Goal: Transaction & Acquisition: Purchase product/service

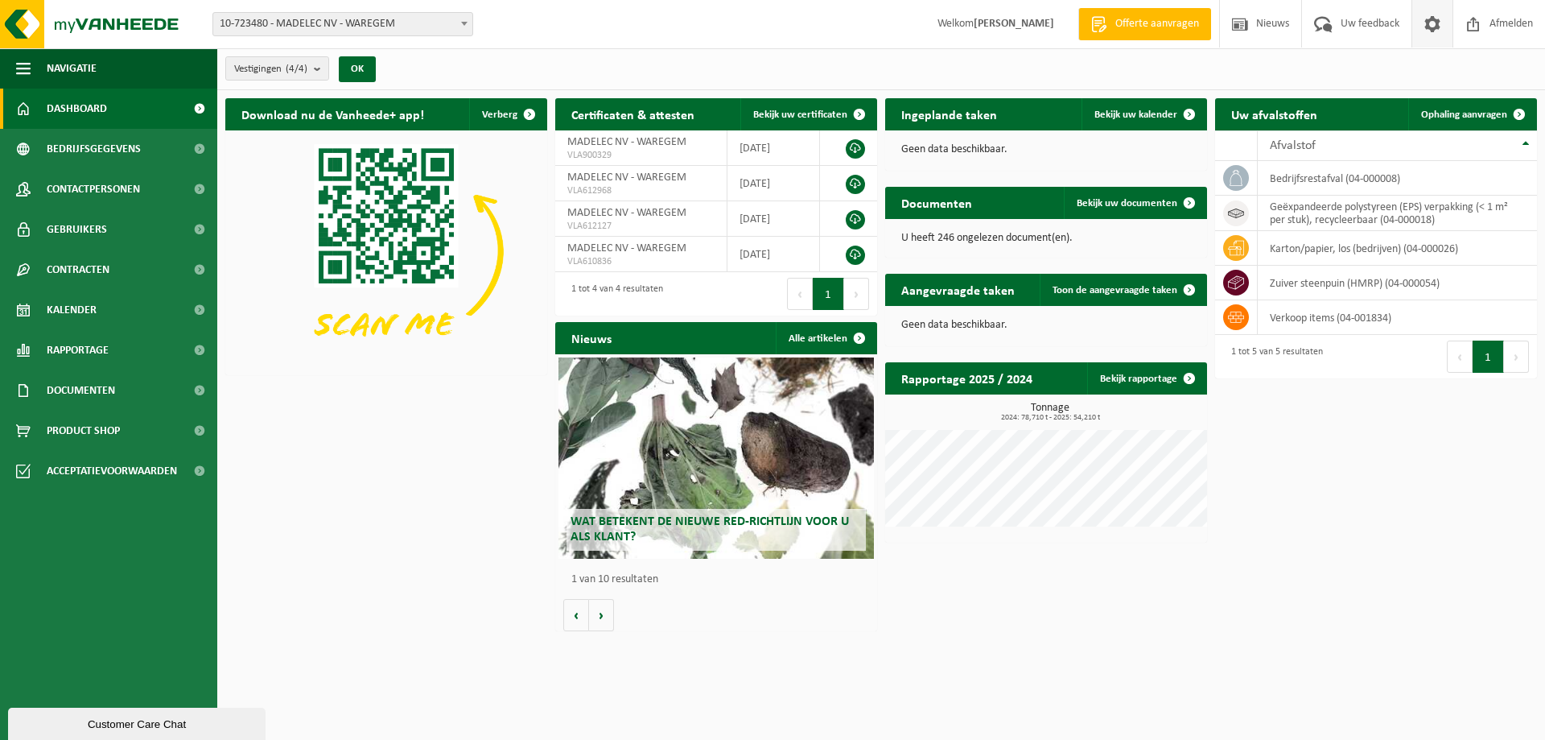
click at [1438, 24] on span at bounding box center [1433, 23] width 24 height 47
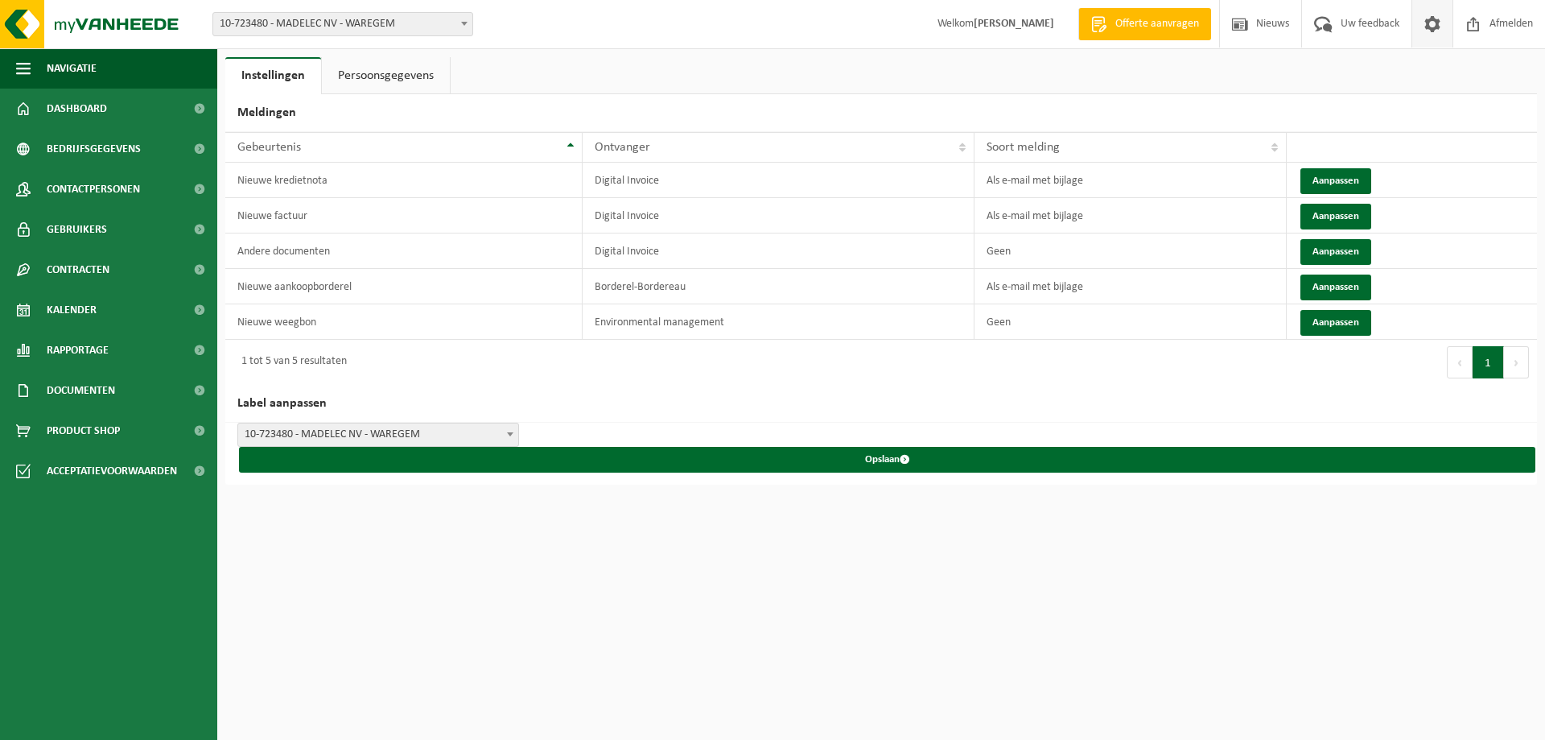
click at [1438, 24] on span at bounding box center [1433, 23] width 24 height 47
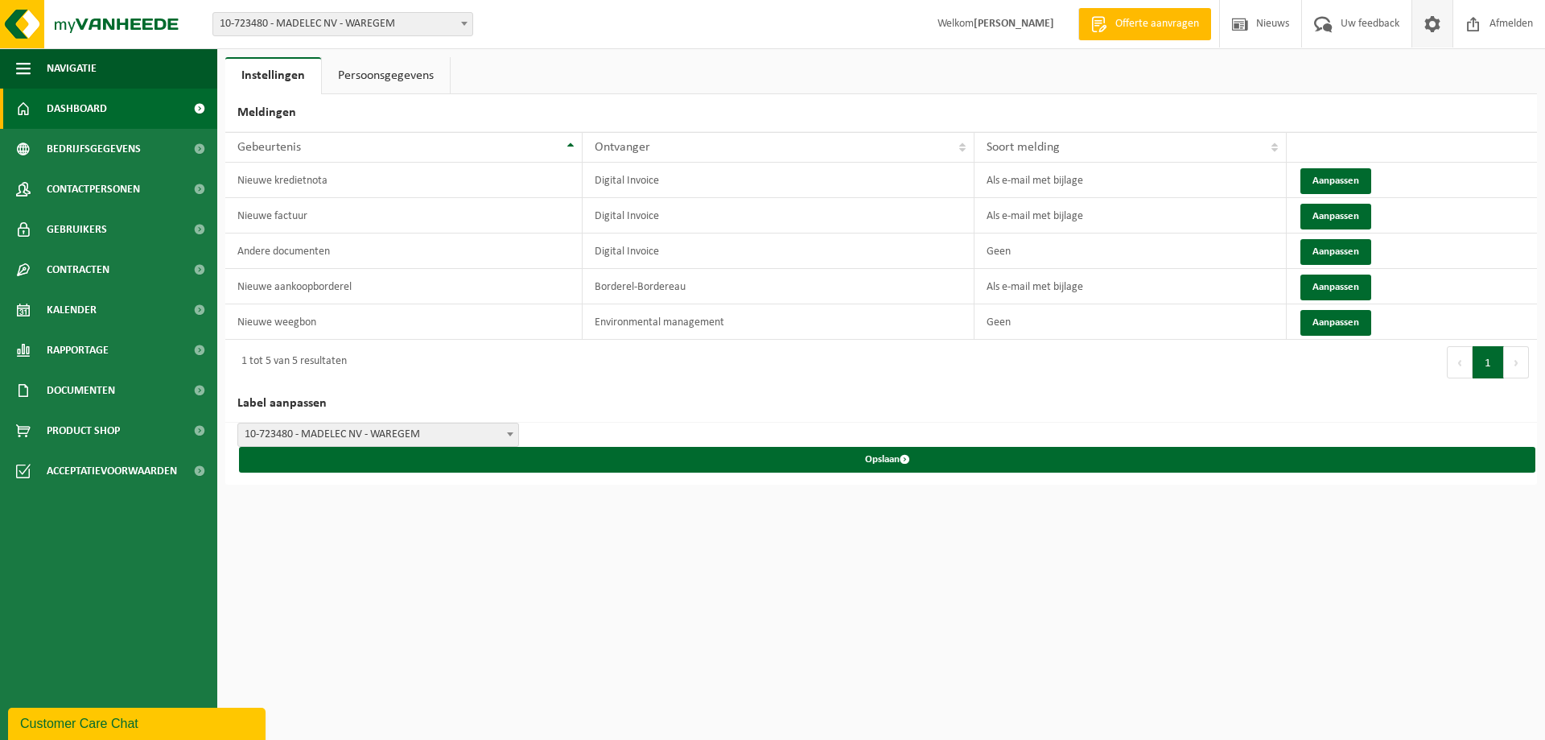
click at [105, 98] on span "Dashboard" at bounding box center [77, 109] width 60 height 40
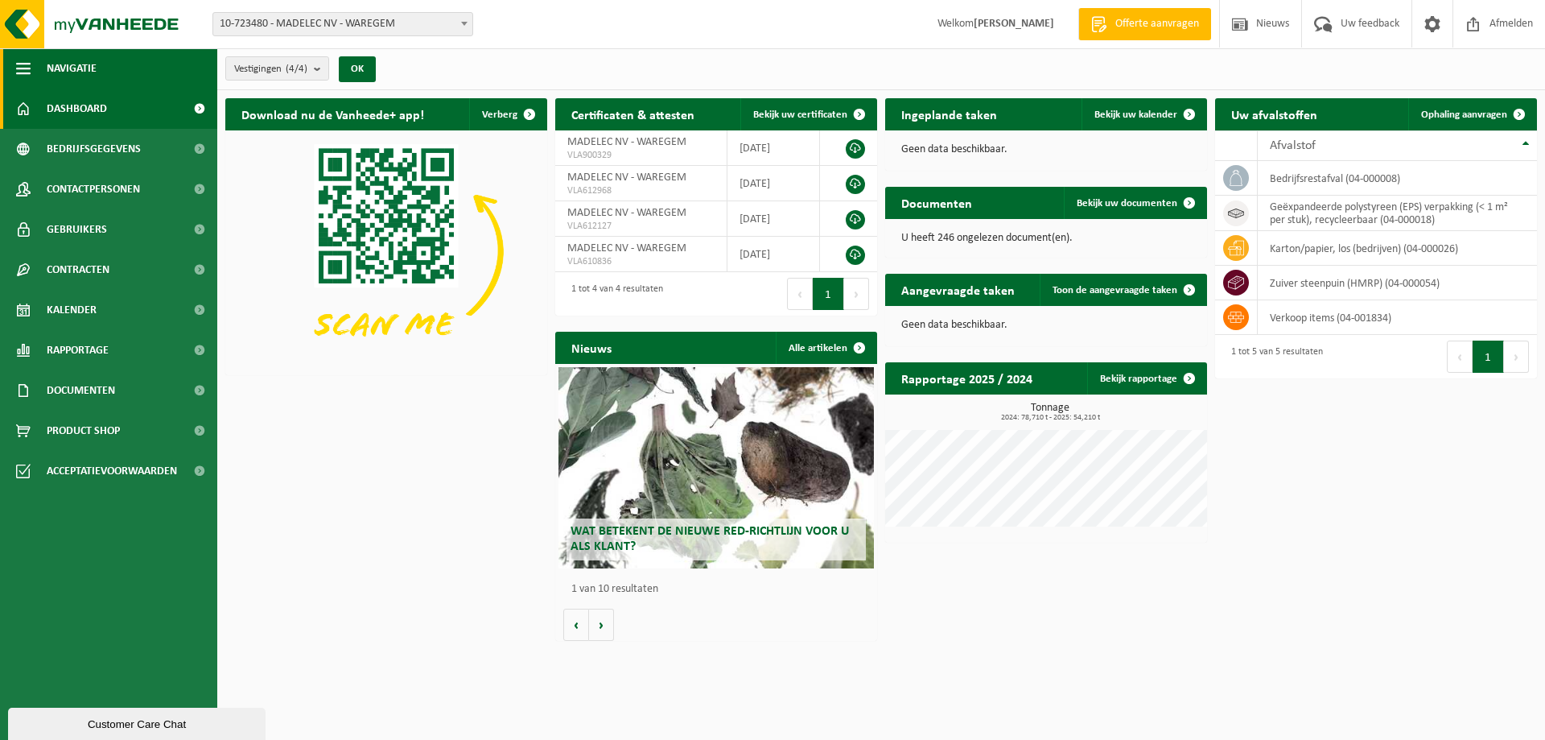
click at [30, 68] on span "button" at bounding box center [23, 68] width 14 height 40
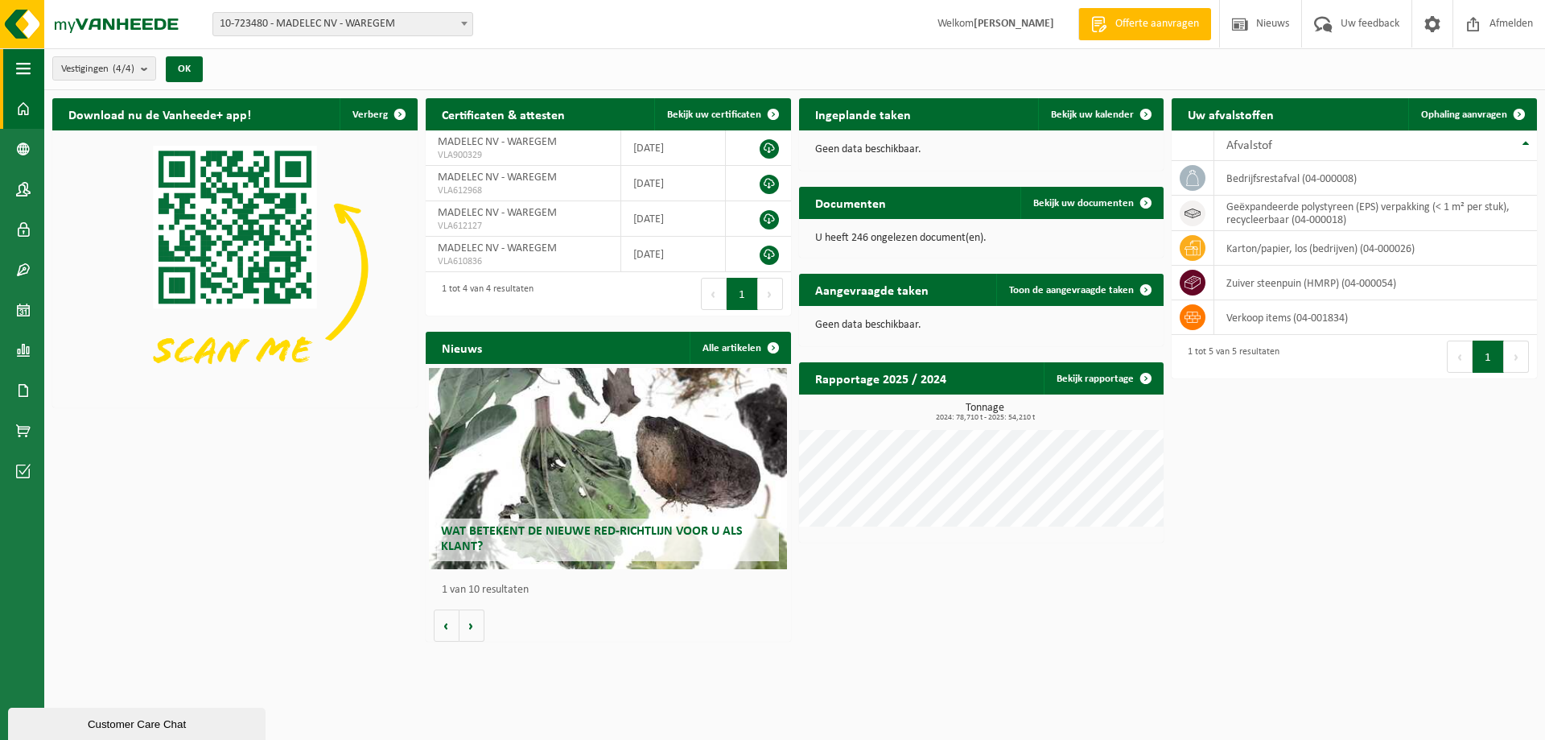
click at [30, 68] on span "button" at bounding box center [23, 68] width 14 height 40
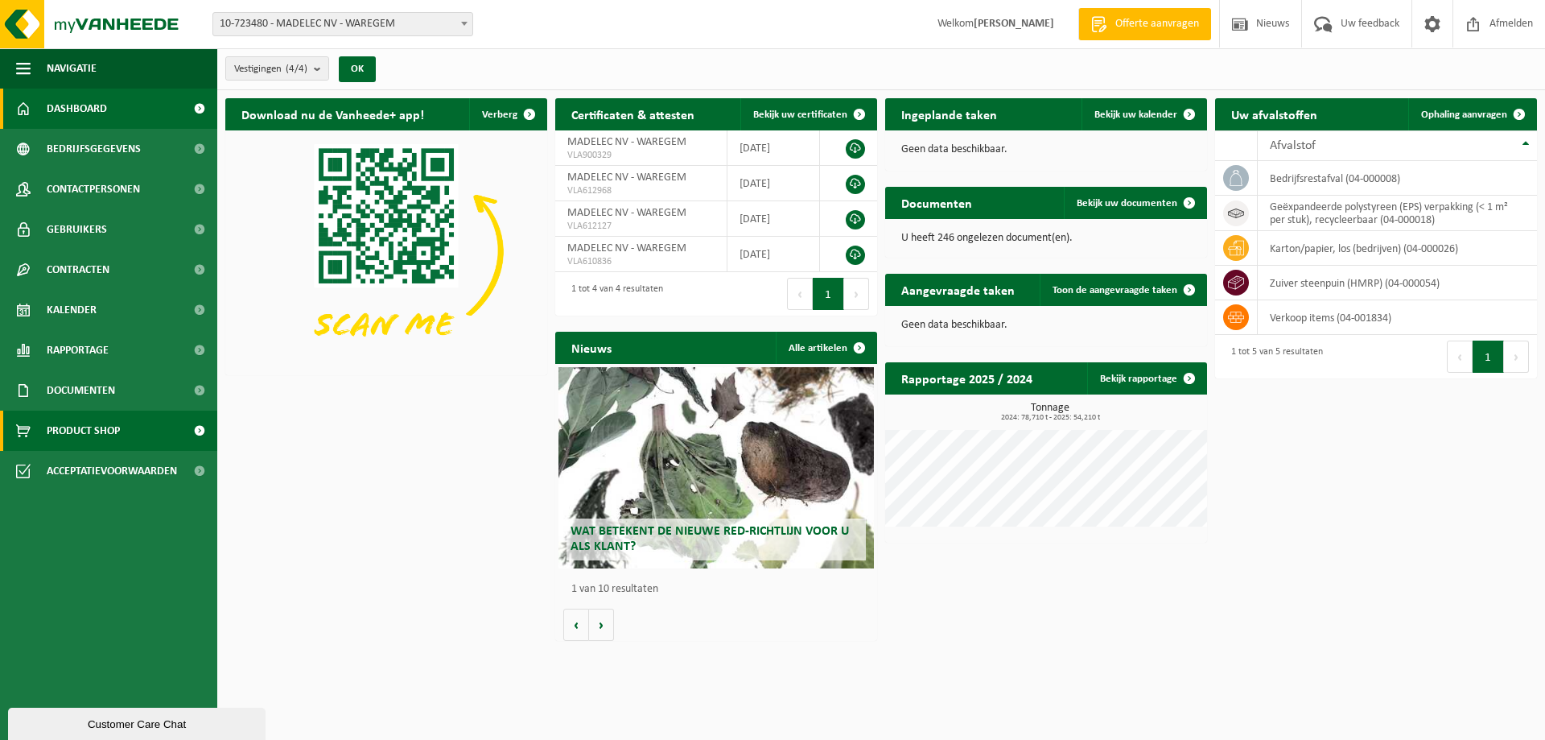
click at [120, 436] on span "Product Shop" at bounding box center [83, 431] width 73 height 40
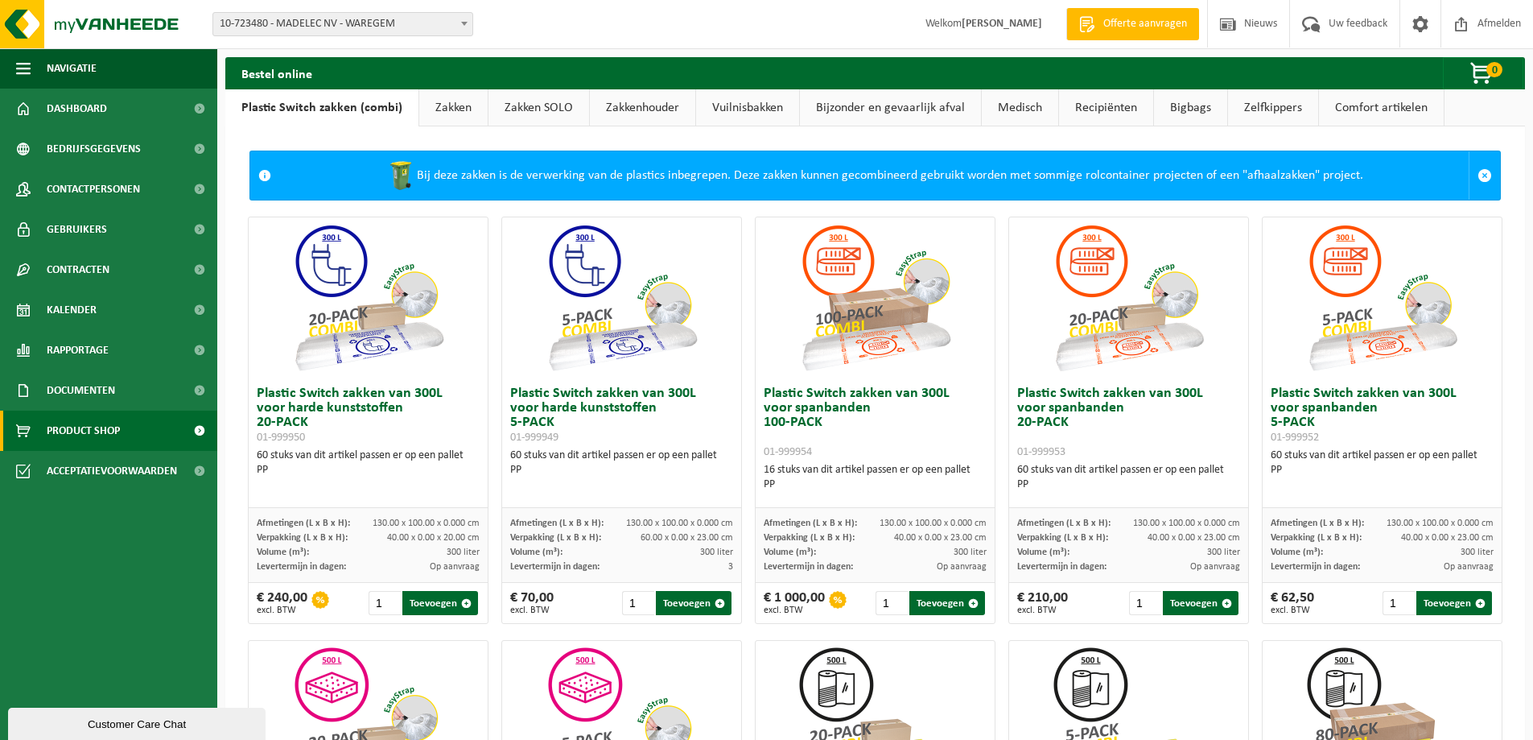
click at [438, 110] on link "Zakken" at bounding box center [453, 107] width 68 height 37
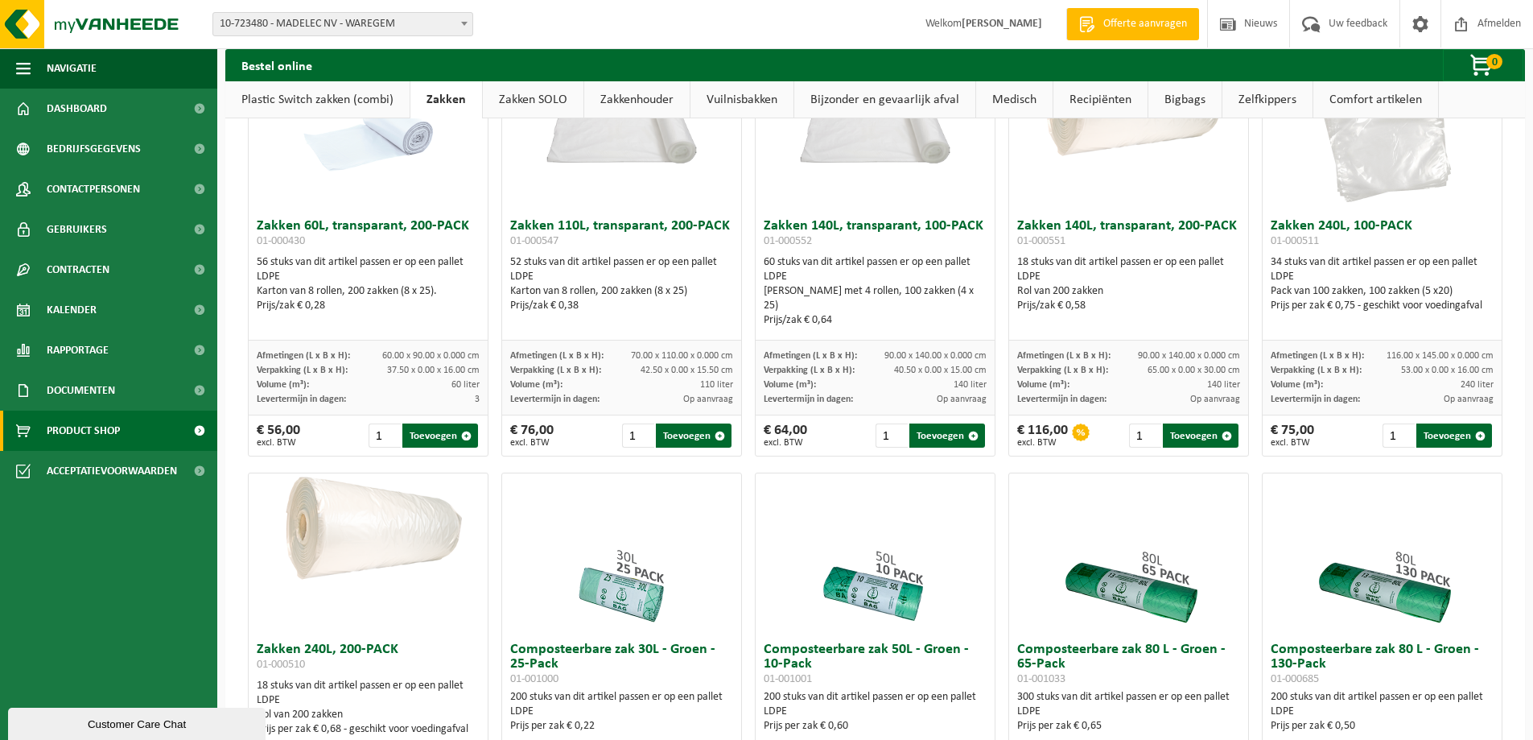
click at [581, 270] on div "LDPE" at bounding box center [621, 277] width 223 height 14
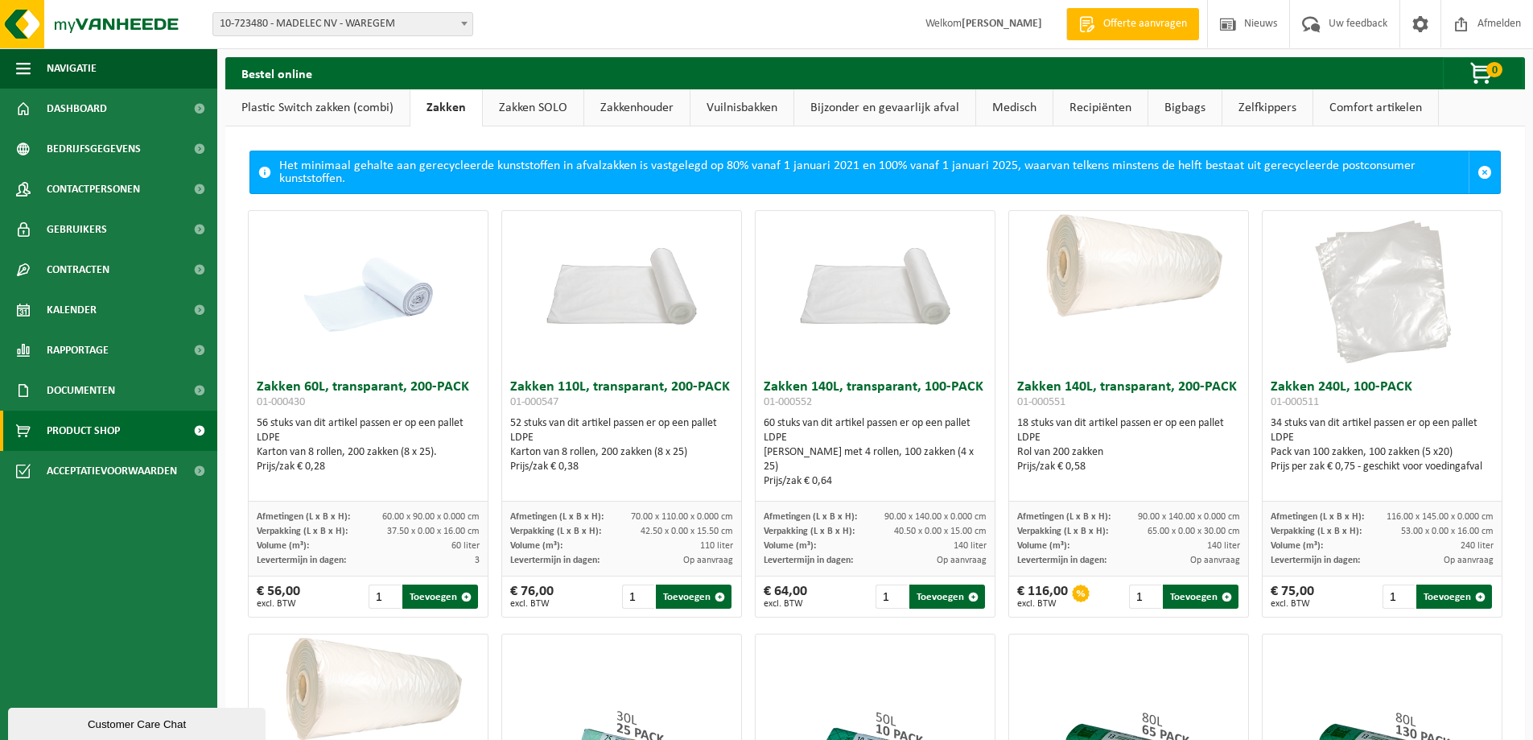
click at [551, 109] on link "Zakken SOLO" at bounding box center [533, 107] width 101 height 37
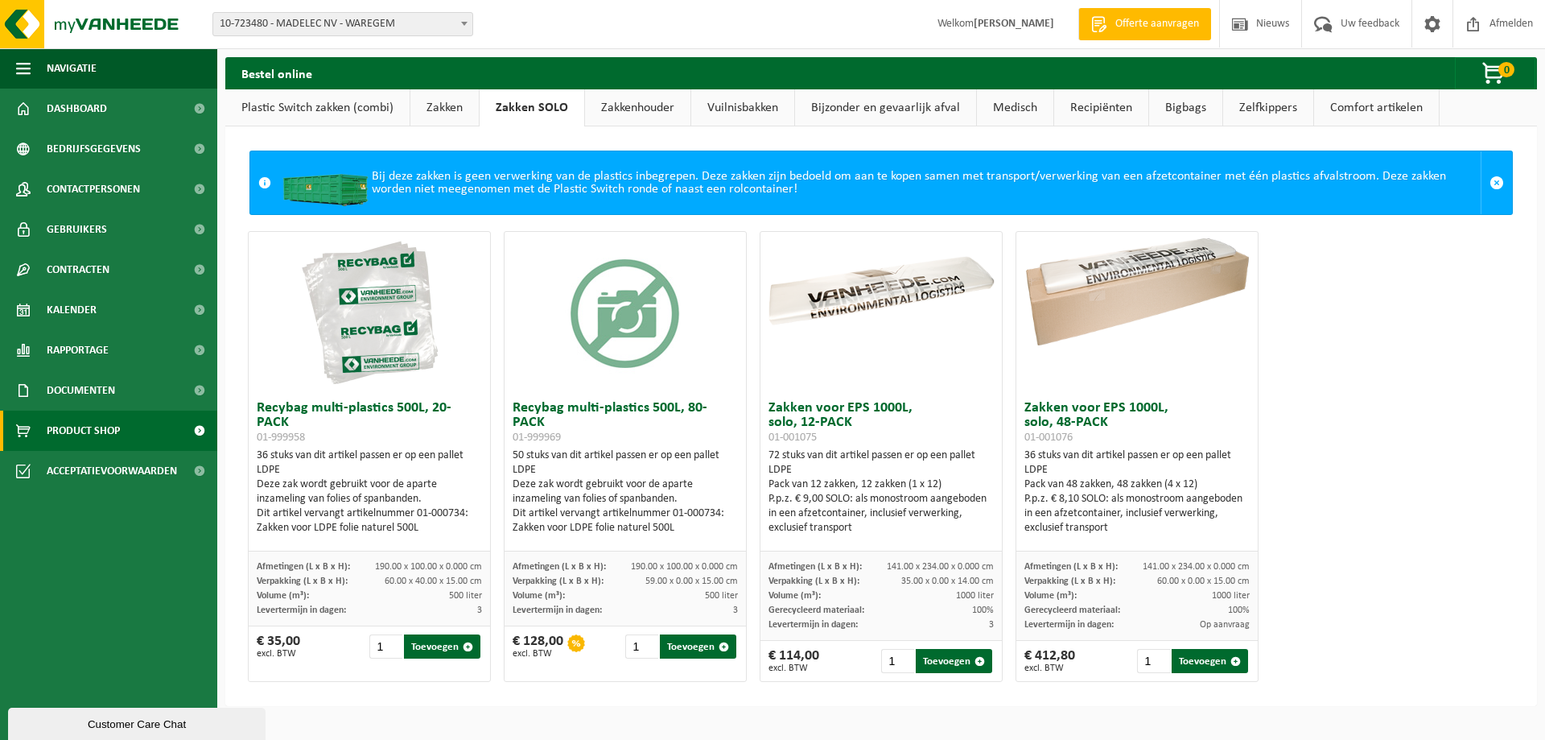
click at [642, 99] on link "Zakkenhouder" at bounding box center [637, 107] width 105 height 37
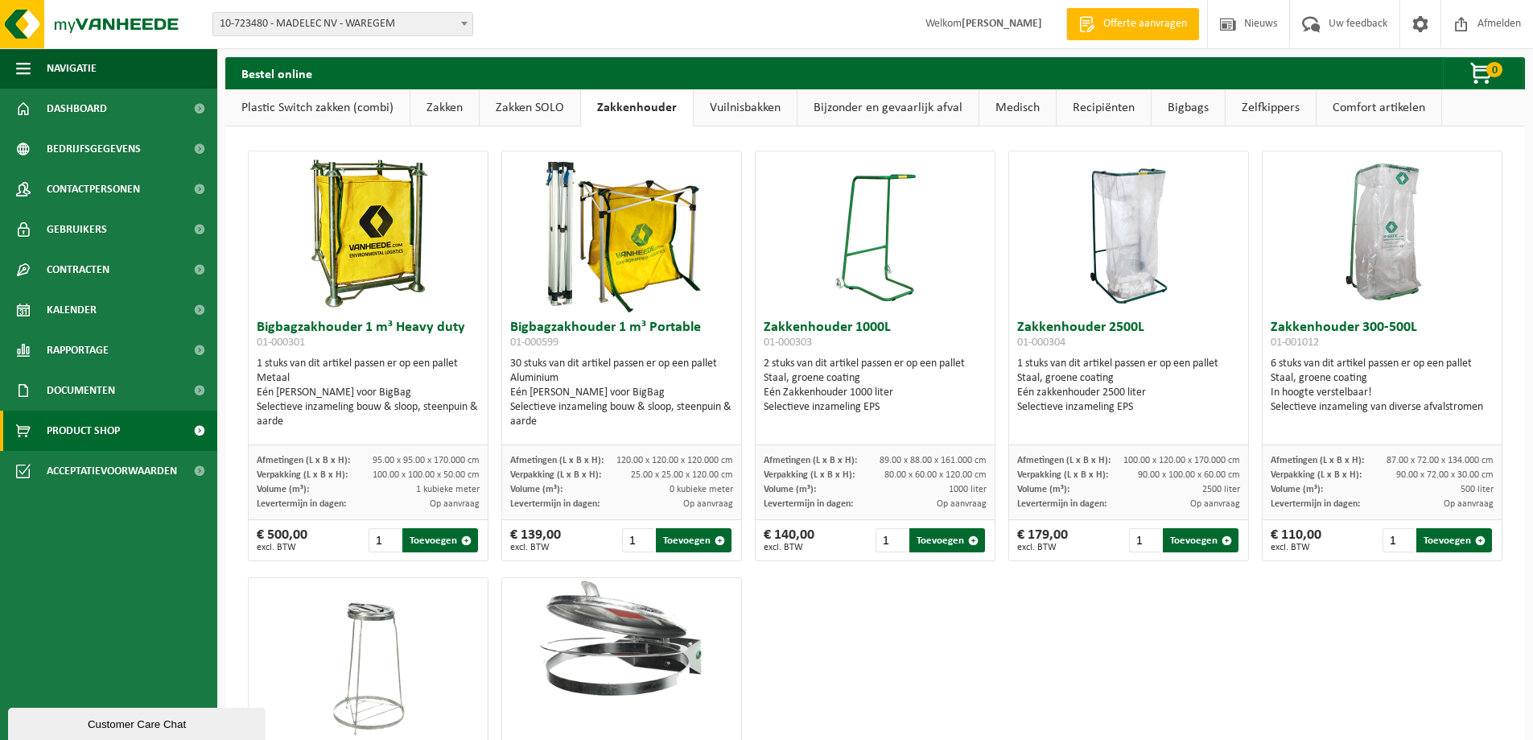
click at [739, 99] on link "Vuilnisbakken" at bounding box center [745, 107] width 103 height 37
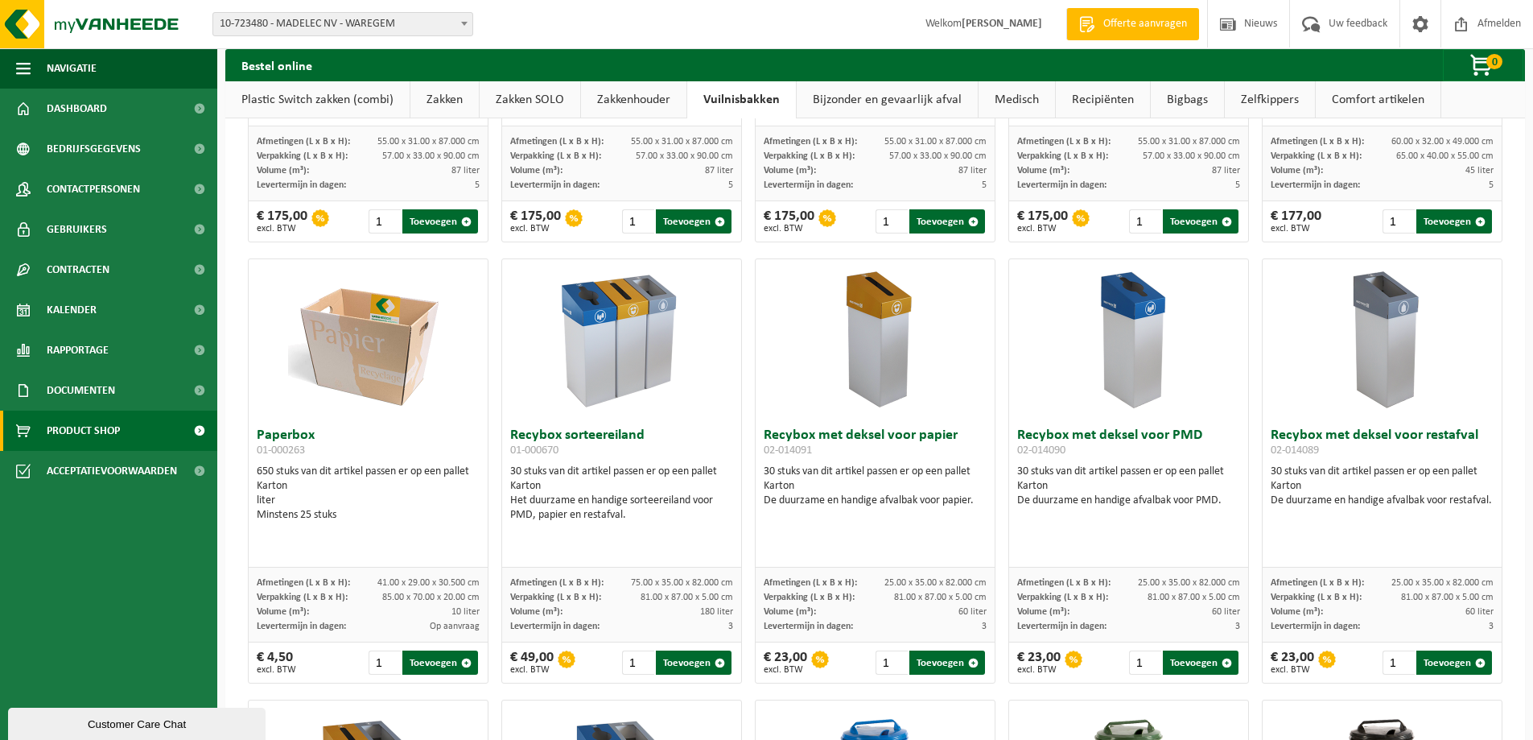
scroll to position [322, 0]
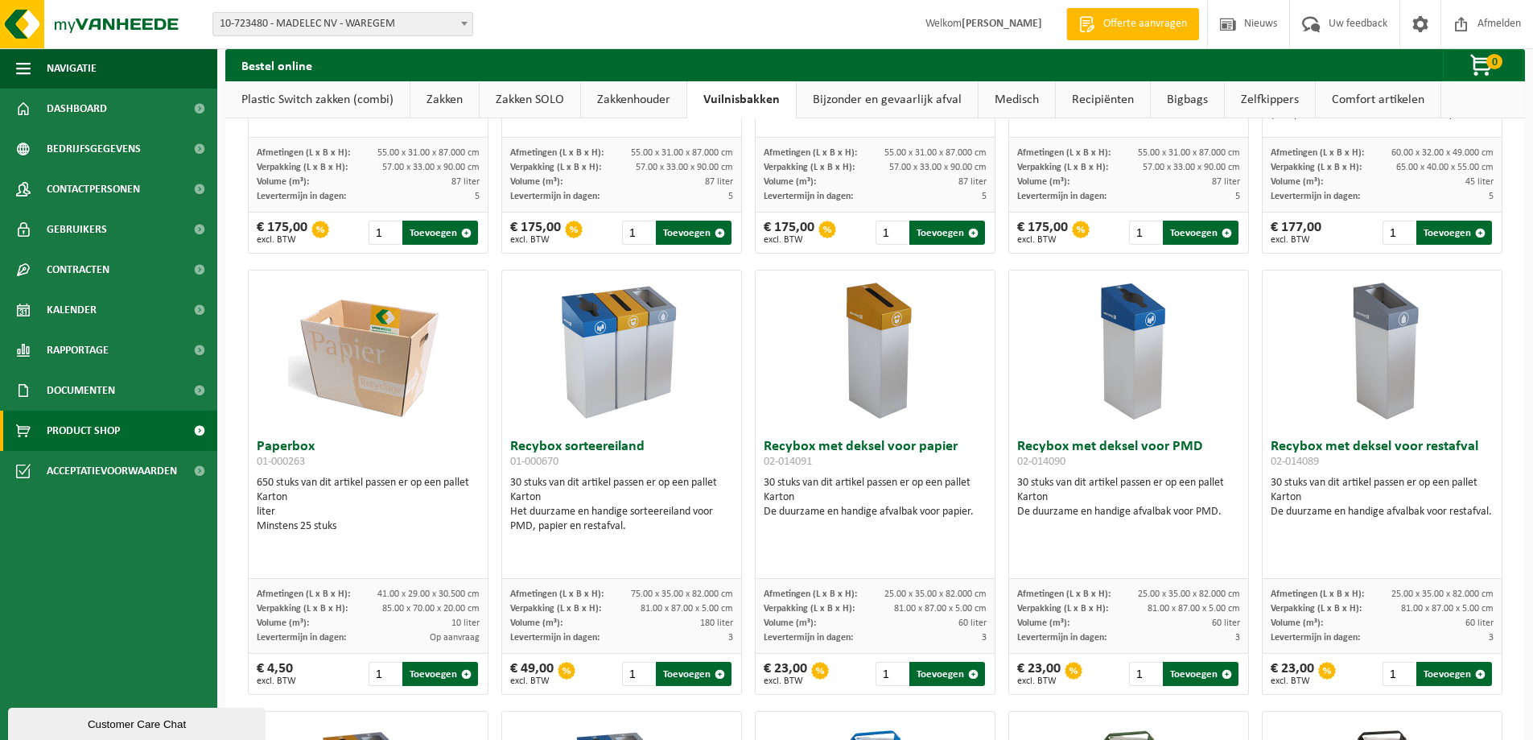
click at [852, 91] on link "Bijzonder en gevaarlijk afval" at bounding box center [887, 99] width 181 height 37
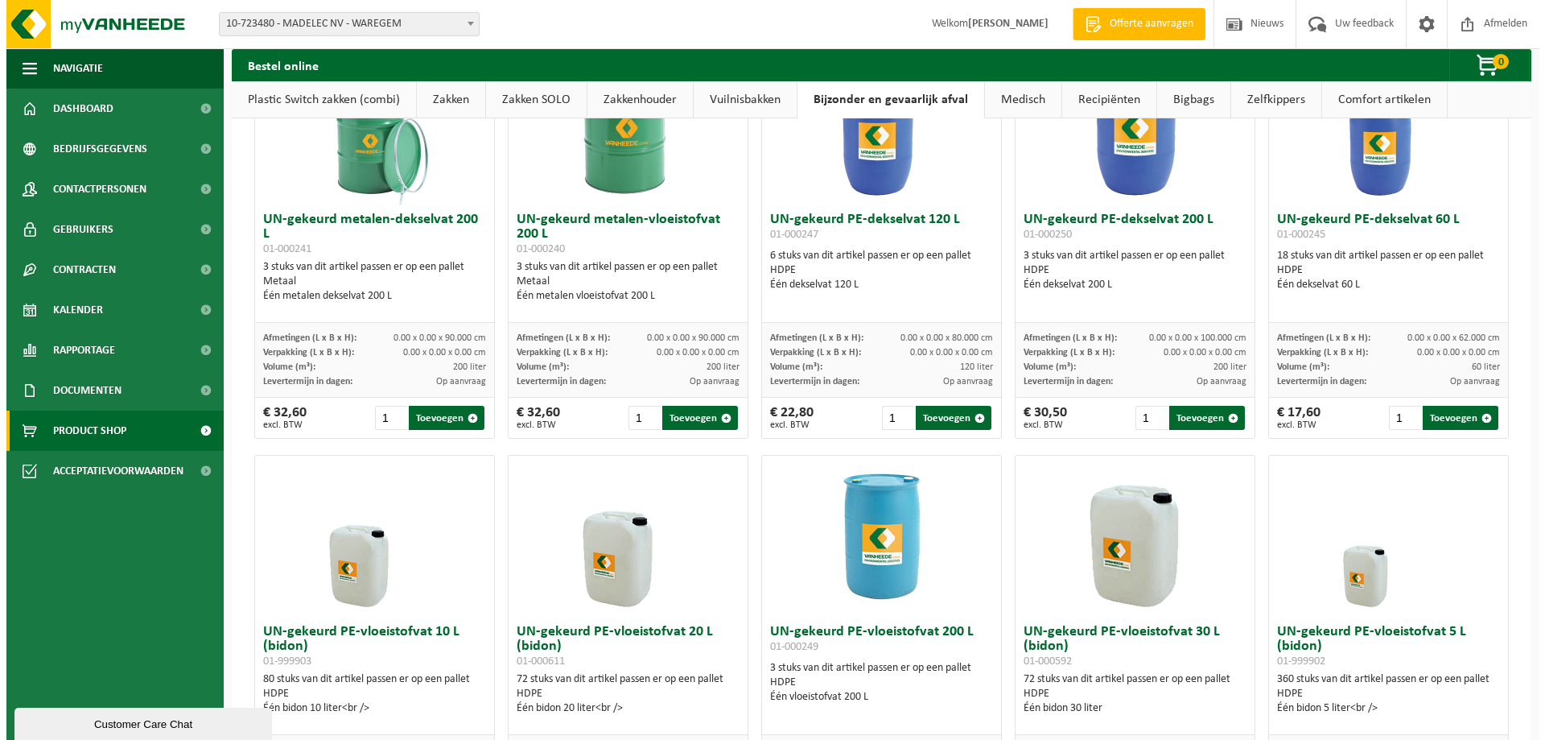
scroll to position [0, 0]
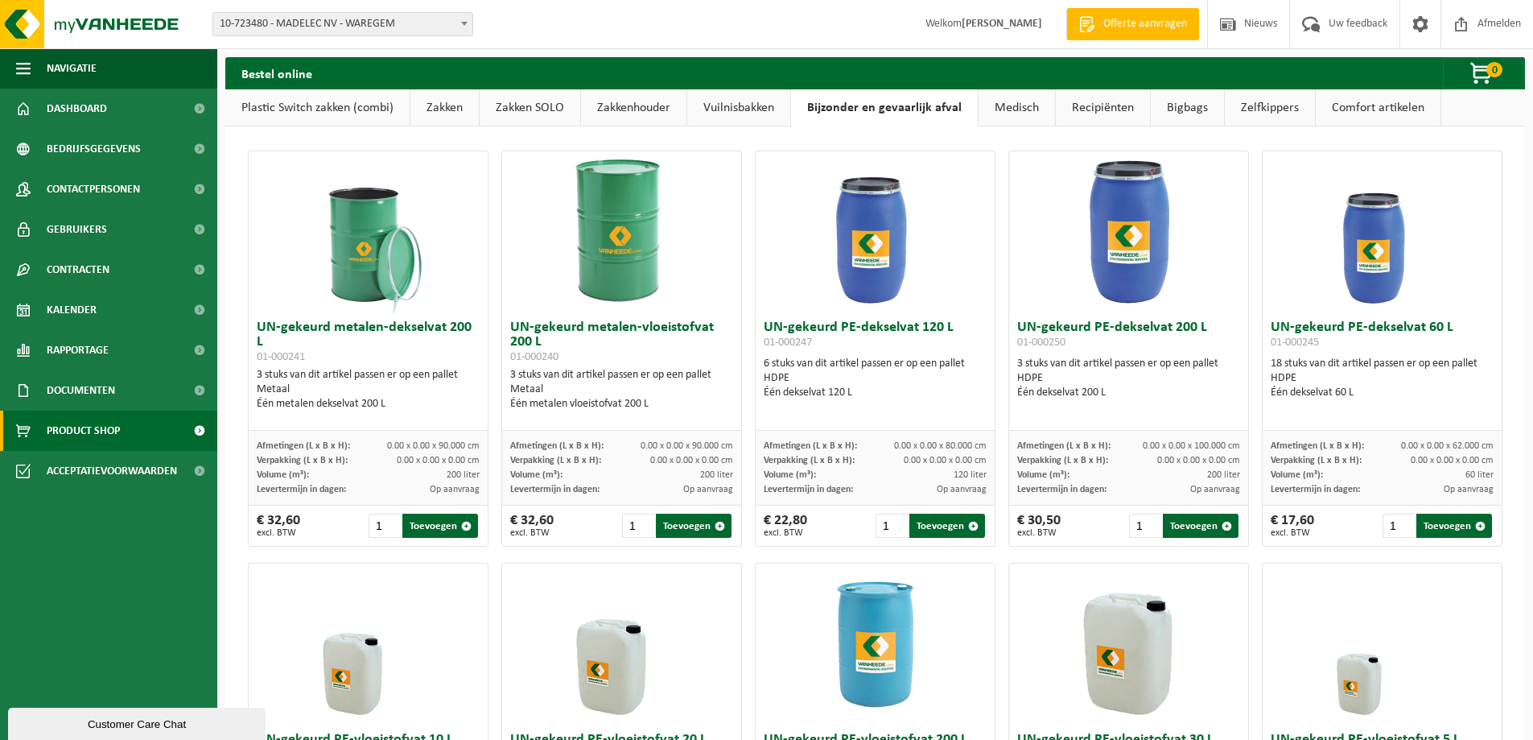
click at [1005, 101] on link "Medisch" at bounding box center [1017, 107] width 76 height 37
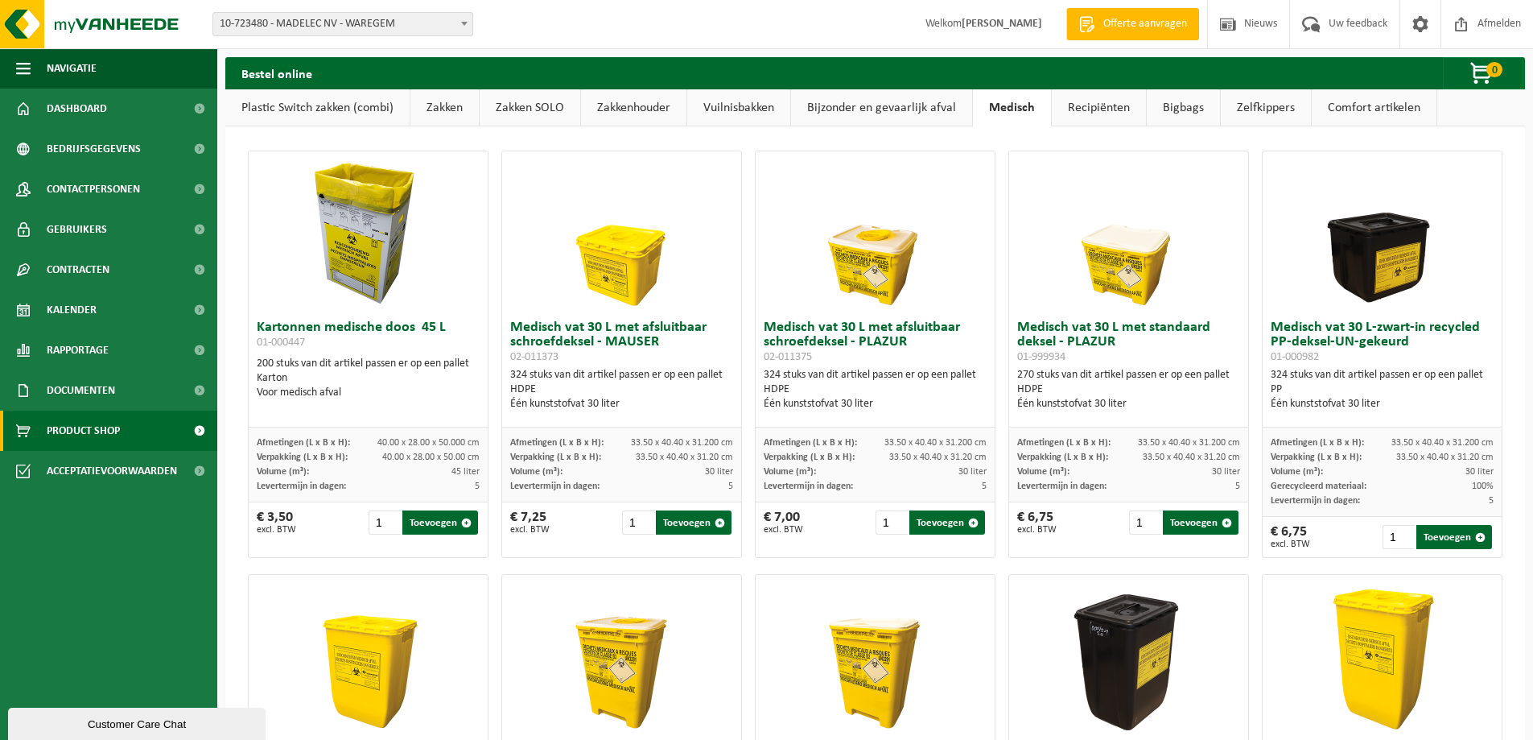
click at [1079, 108] on link "Recipiënten" at bounding box center [1099, 107] width 94 height 37
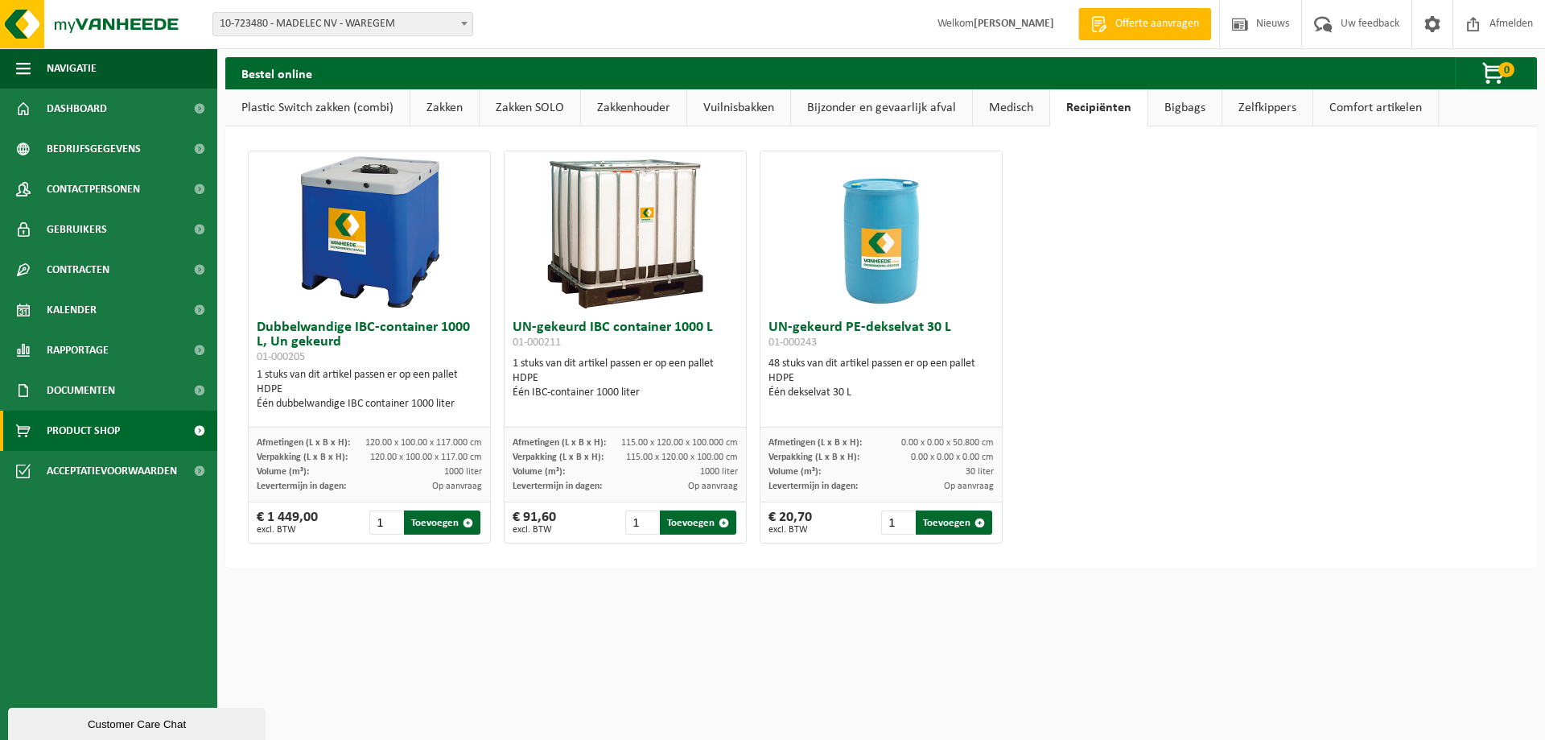
click at [1174, 113] on link "Bigbags" at bounding box center [1185, 107] width 73 height 37
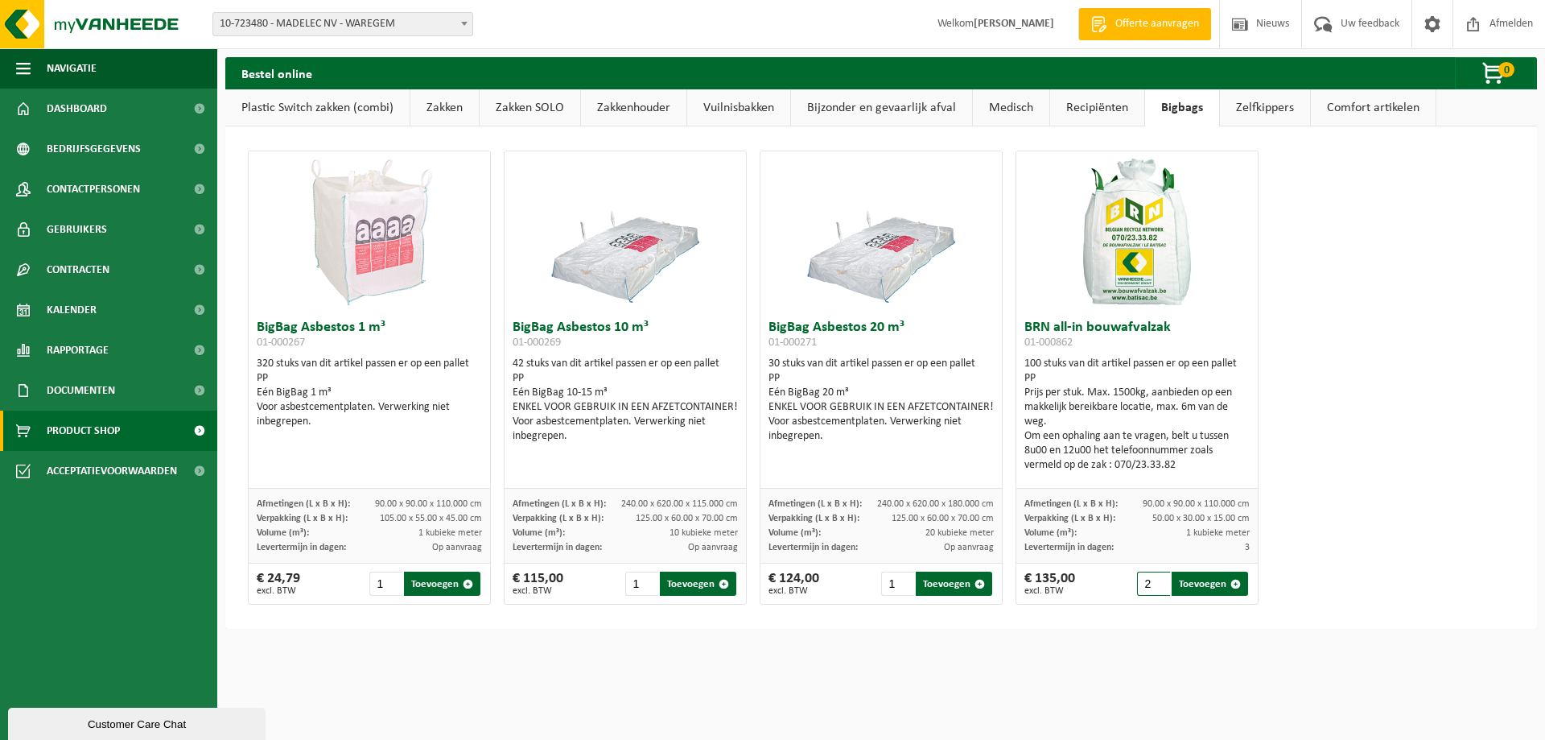
click at [1154, 580] on input "2" at bounding box center [1153, 583] width 33 height 24
click at [1185, 591] on button "Toevoegen" at bounding box center [1210, 583] width 76 height 24
type input "1"
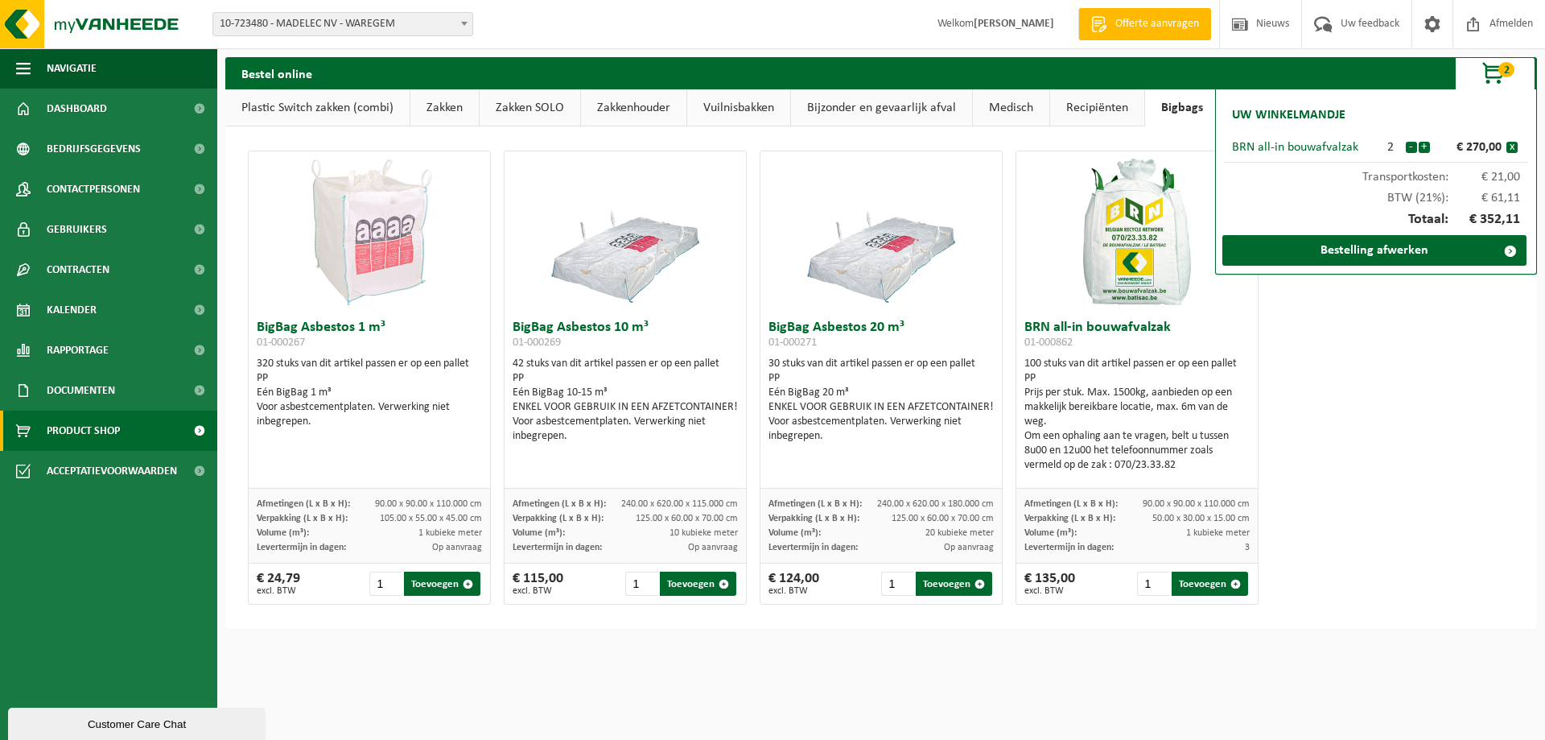
click at [1083, 390] on div "Prijs per stuk. Max. 1500kg, aanbieden op een makkelijk bereikbare locatie, max…" at bounding box center [1137, 407] width 225 height 43
click at [1396, 426] on div "BigBag Asbestos 1 m³ 01-000267 320 stuks van dit artikel passen er op een palle…" at bounding box center [881, 377] width 1280 height 470
click at [1507, 252] on span at bounding box center [1511, 251] width 32 height 32
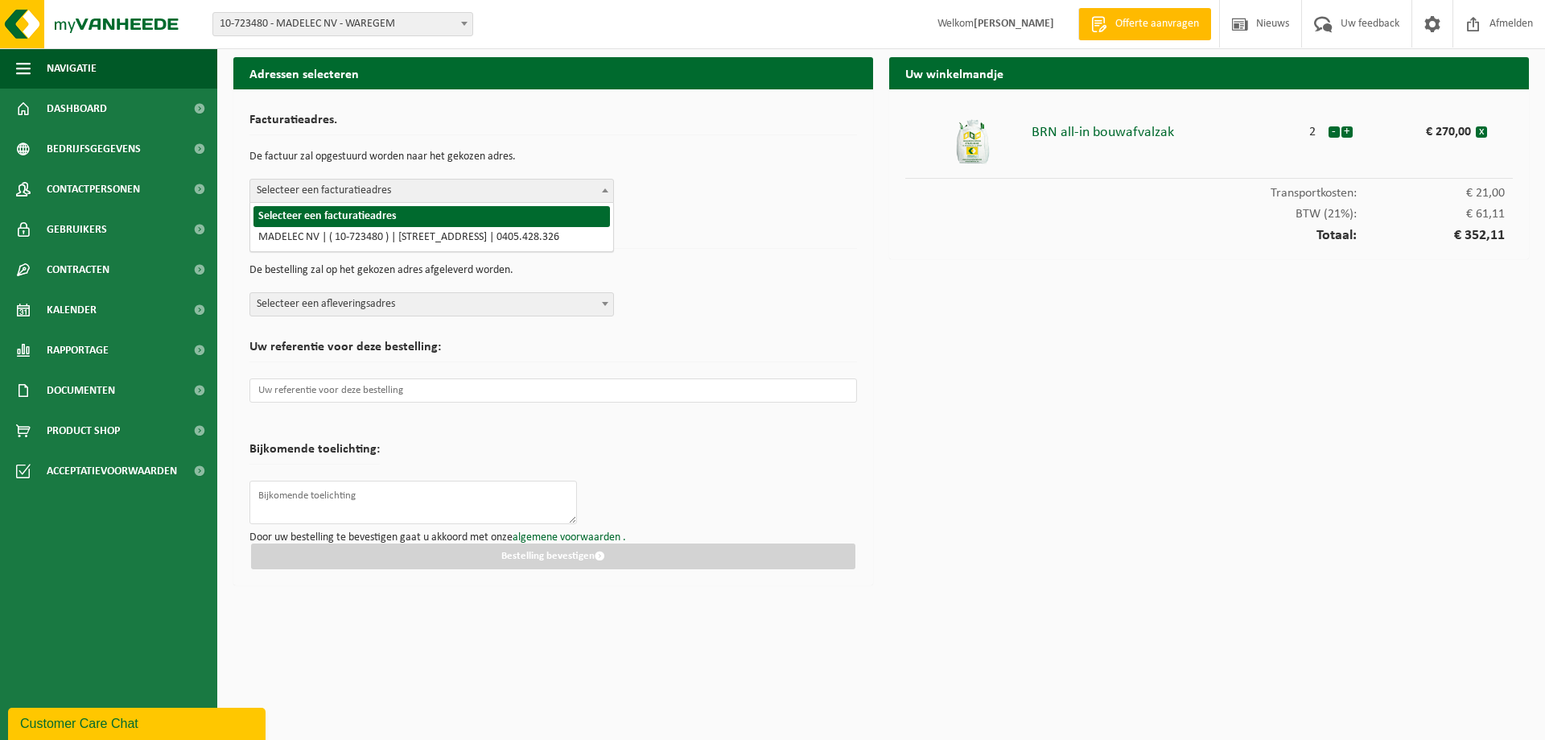
click at [377, 195] on span "Selecteer een facturatieadres" at bounding box center [431, 190] width 363 height 23
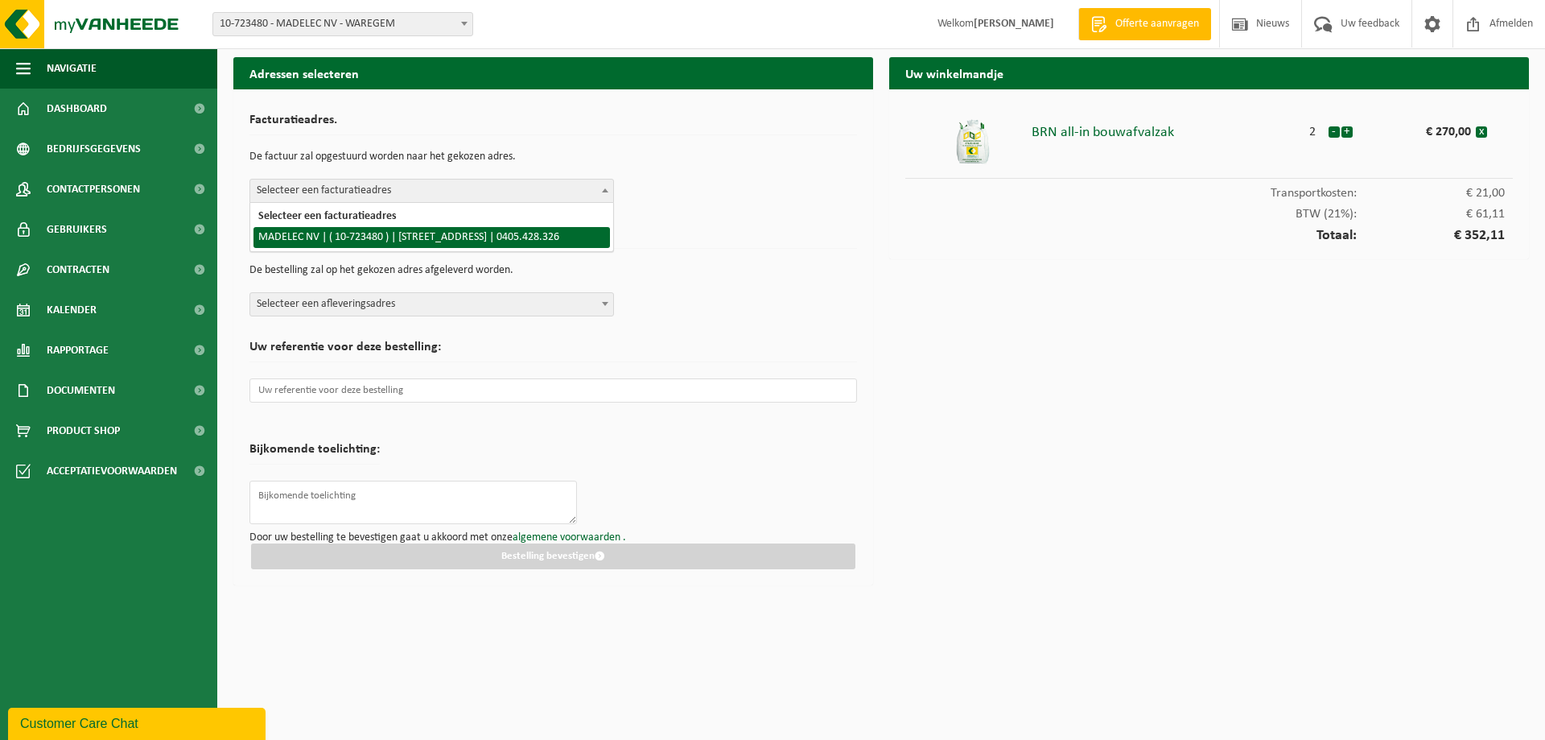
select select "12724"
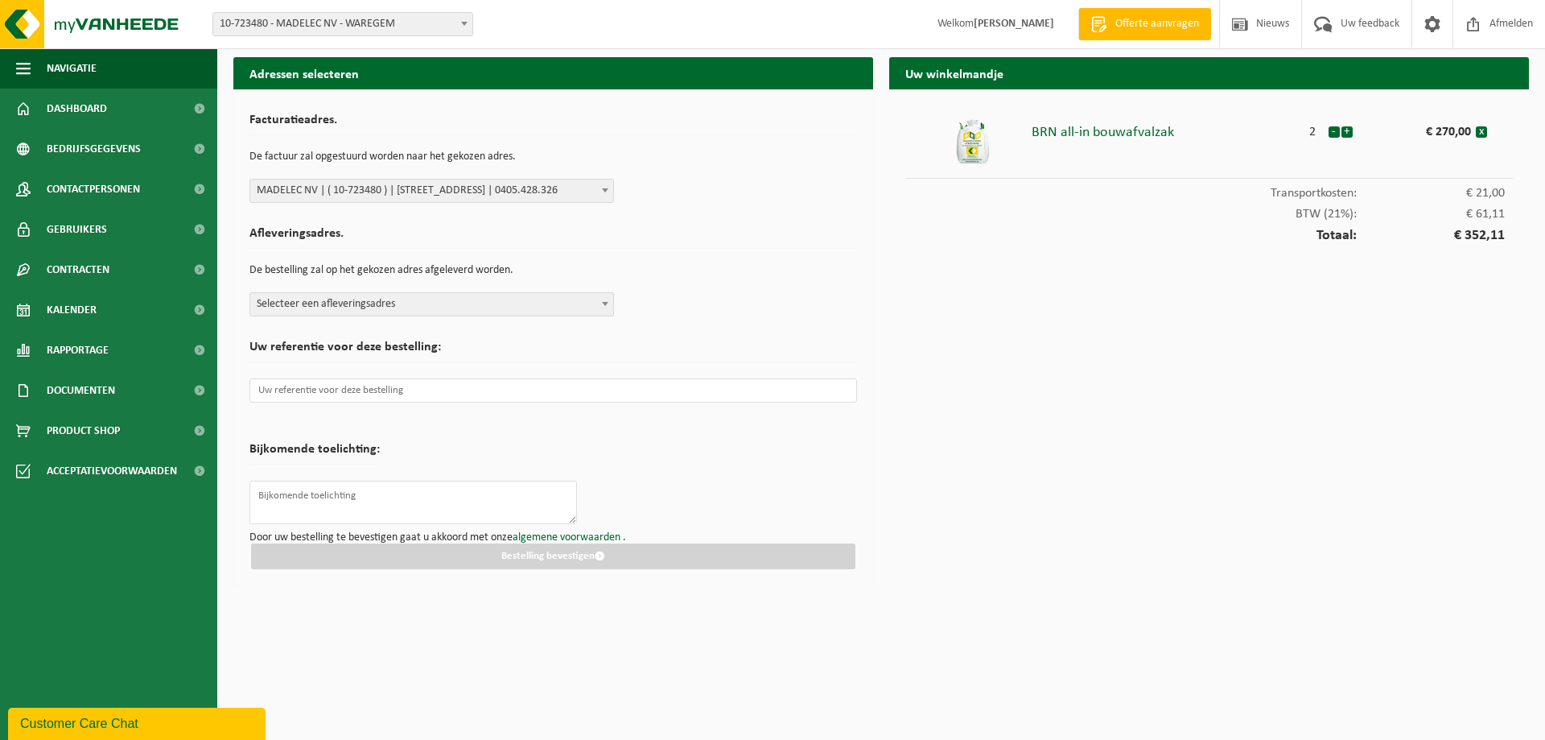
click at [394, 303] on span "Selecteer een afleveringsadres" at bounding box center [431, 304] width 363 height 23
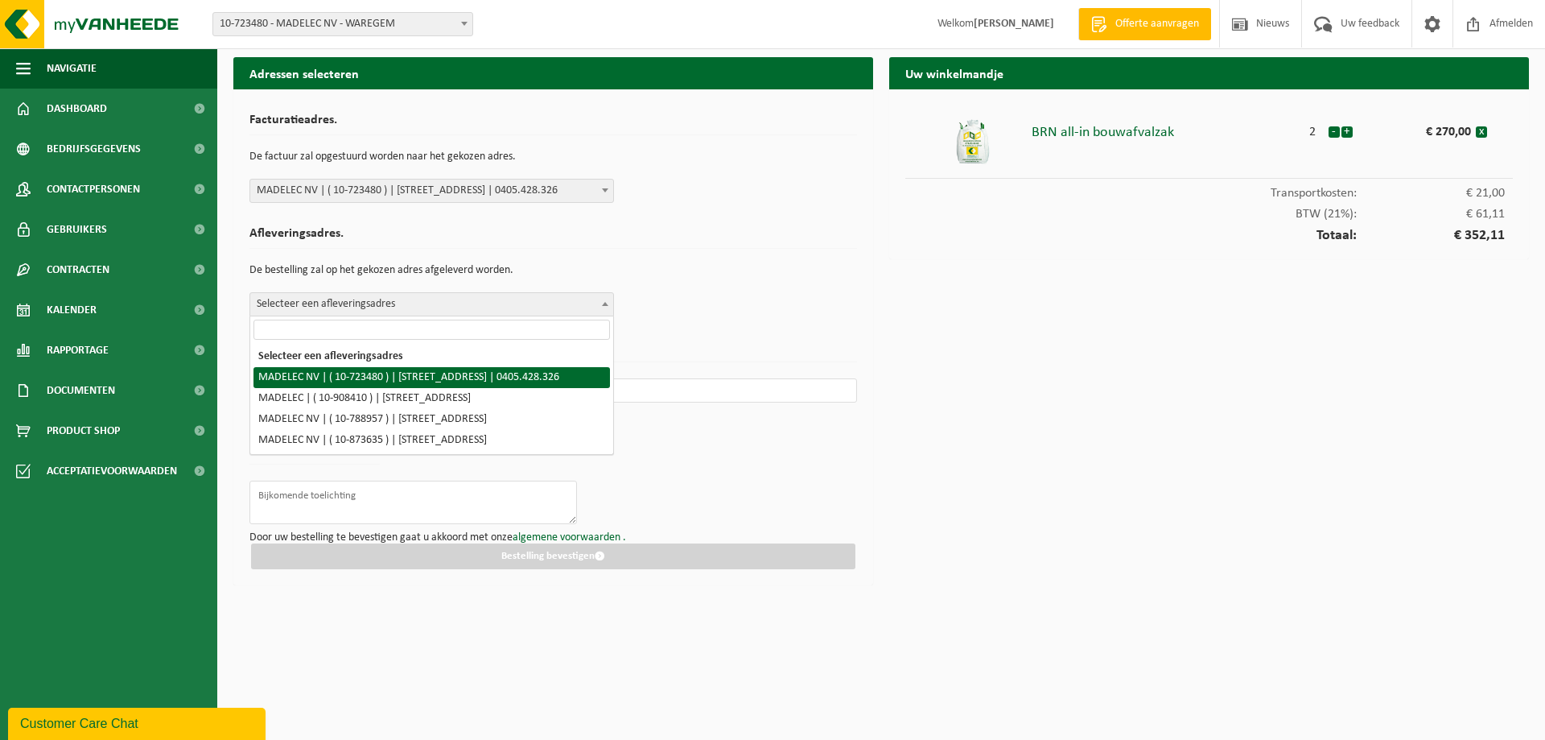
select select "12724"
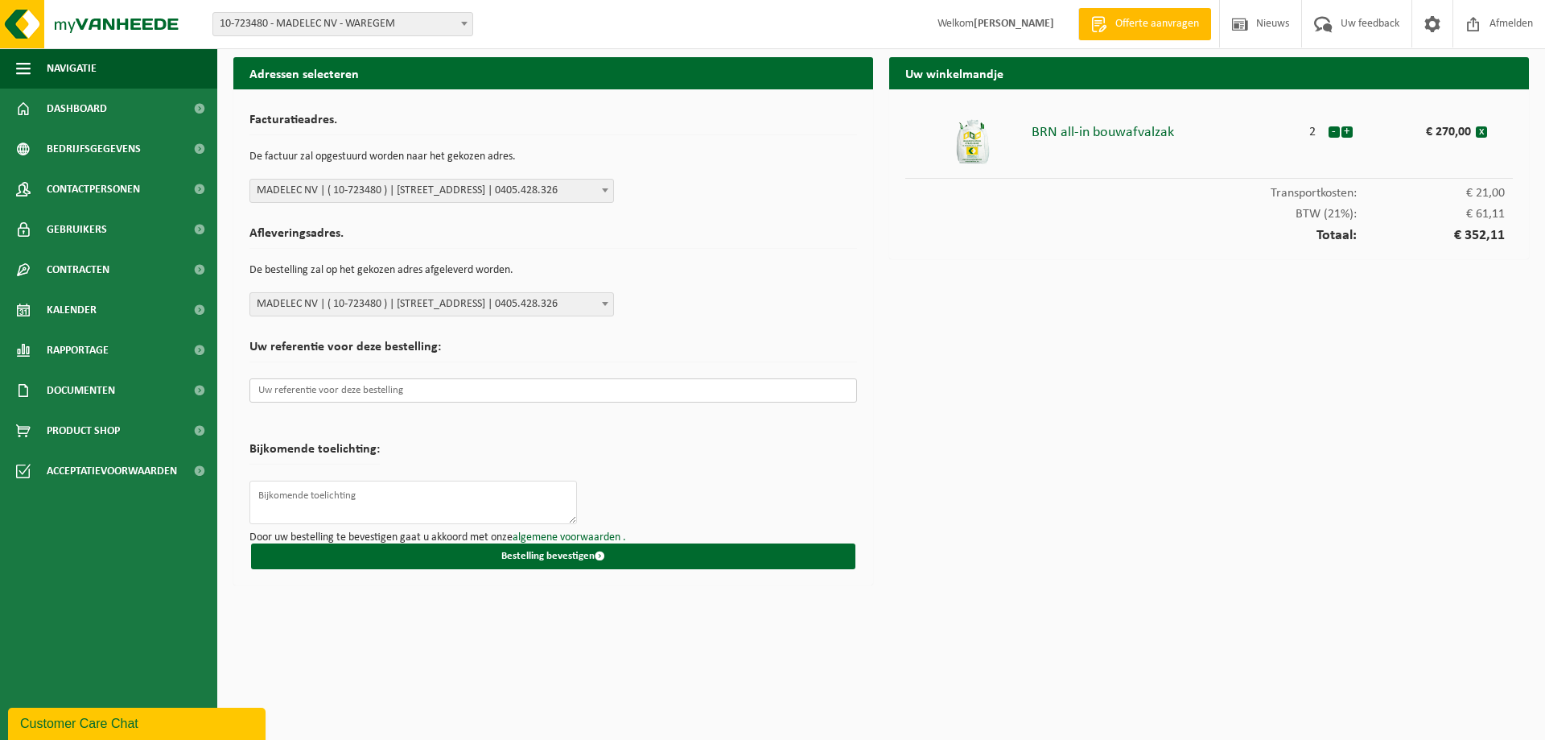
click at [413, 390] on input "text" at bounding box center [554, 390] width 608 height 24
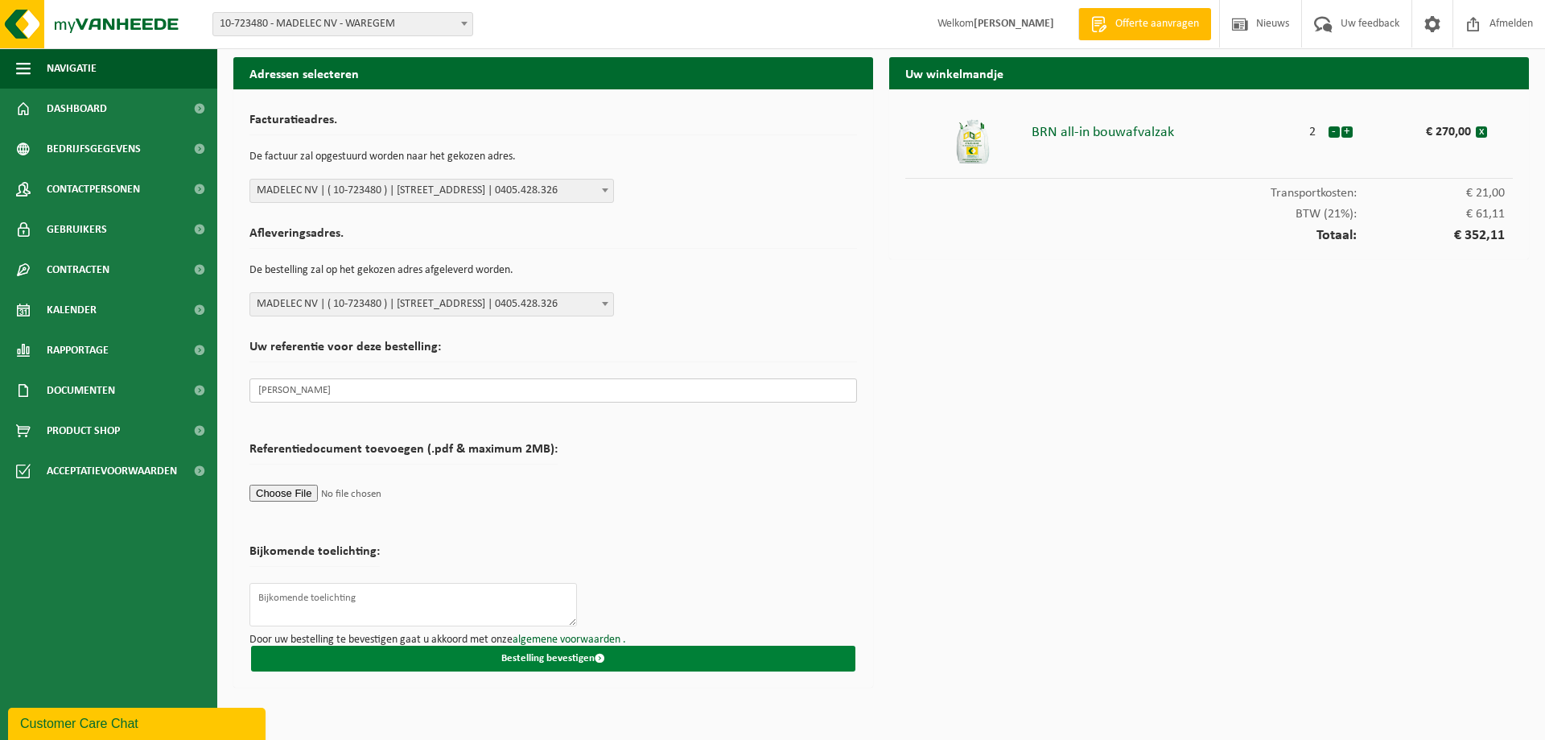
type input "Matexi Meergaard Oostakker"
click at [530, 662] on button "Bestelling bevestigen" at bounding box center [553, 659] width 605 height 26
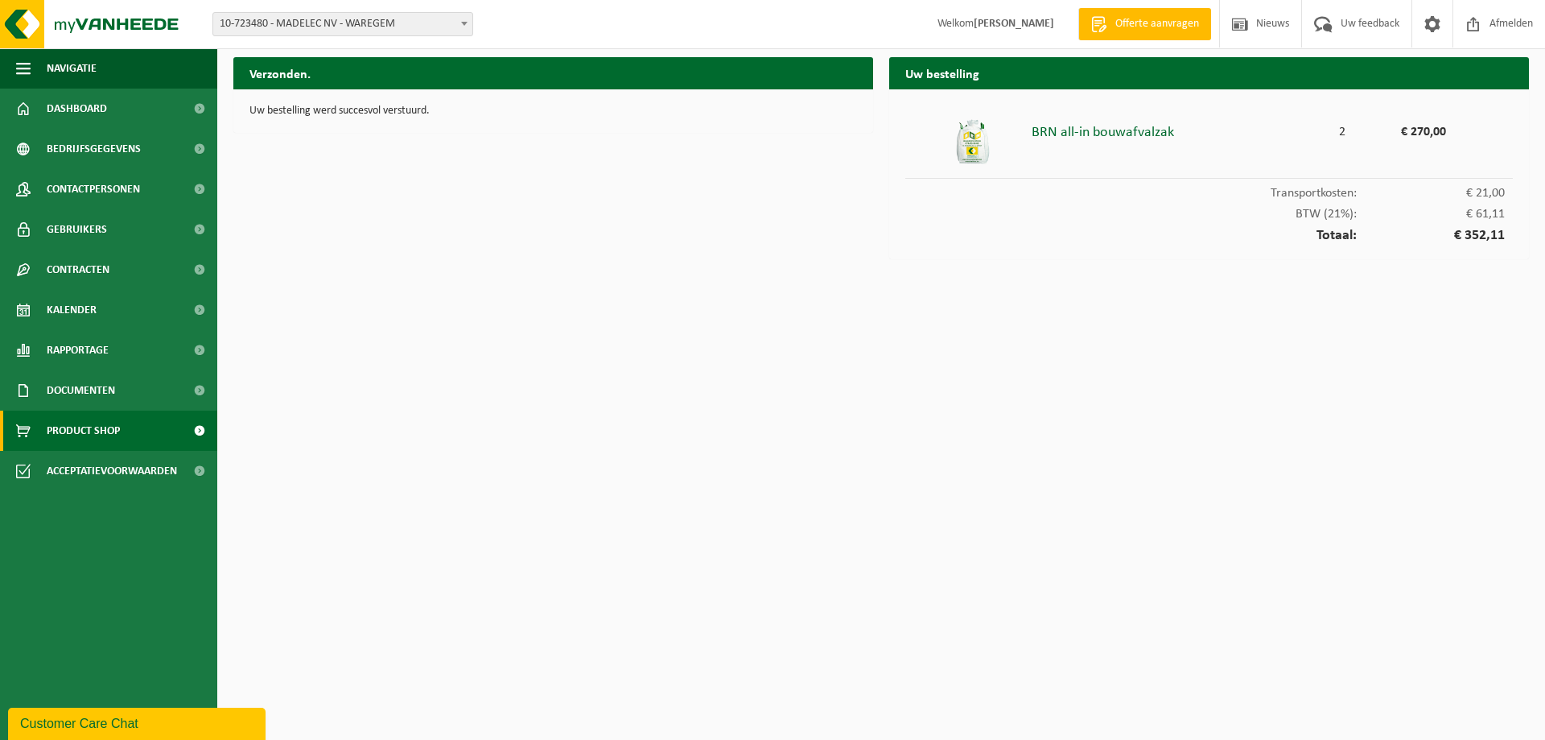
click at [80, 423] on span "Product Shop" at bounding box center [83, 431] width 73 height 40
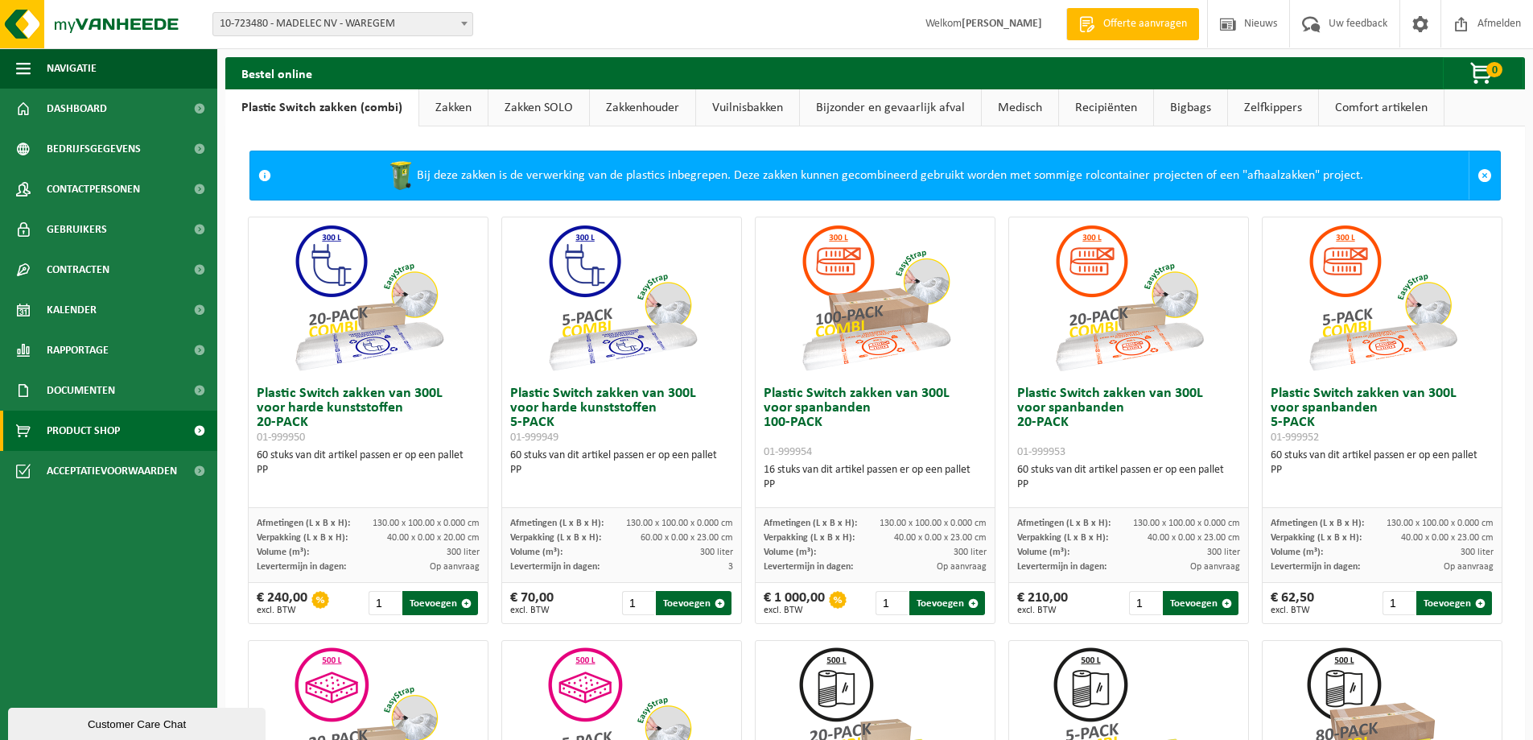
click at [1203, 104] on link "Bigbags" at bounding box center [1190, 107] width 73 height 37
